Goal: Communication & Community: Answer question/provide support

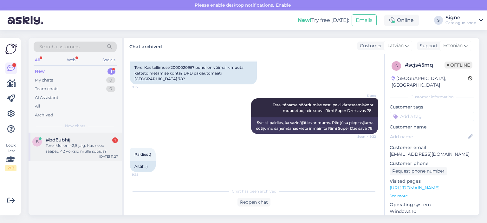
click at [64, 147] on div "Tere. Mul on 42,5 jalg. Kas need saapad 42 võiksid mulle sobida?" at bounding box center [82, 148] width 72 height 11
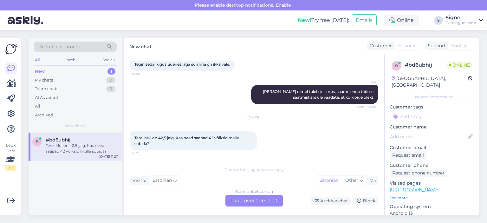
click at [262, 201] on div "Estonian to Estonian Take over the chat" at bounding box center [253, 200] width 57 height 11
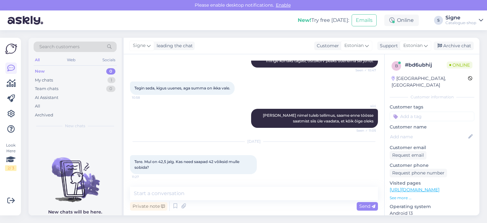
scroll to position [146, 0]
click at [156, 191] on textarea at bounding box center [254, 193] width 248 height 13
click at [417, 187] on link "[URL][DOMAIN_NAME]" at bounding box center [415, 190] width 50 height 6
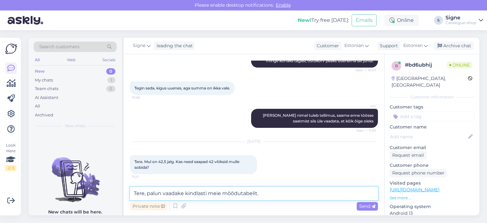
click at [262, 192] on textarea "Tere, palun vaadake kindlasti meie mõõdutabelit." at bounding box center [254, 193] width 248 height 13
paste textarea "[URL][DOMAIN_NAME]"
type textarea "Tere, palun vaadake kindlasti meie mõõdutabelit, leitav siit:[URL][DOMAIN_NAME]"
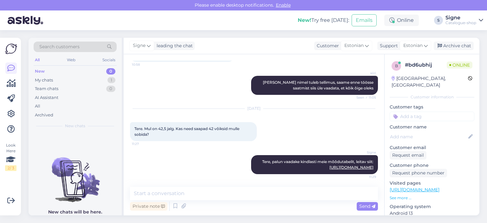
click at [434, 187] on link "[URL][DOMAIN_NAME]" at bounding box center [415, 190] width 50 height 6
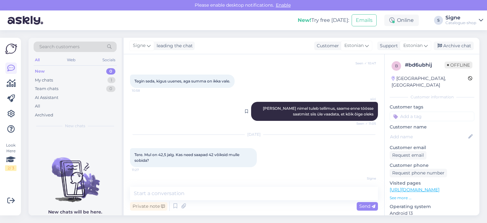
scroll to position [179, 0]
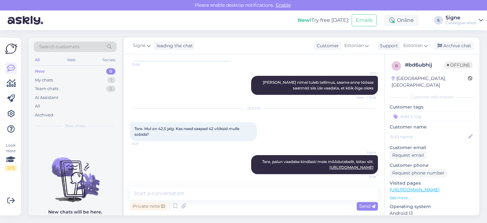
click at [457, 40] on div "Signe leading the chat Customer Estonian Support Estonian Archive chat" at bounding box center [302, 46] width 356 height 16
click at [453, 50] on div "Archive chat" at bounding box center [454, 46] width 40 height 9
